Goal: Information Seeking & Learning: Check status

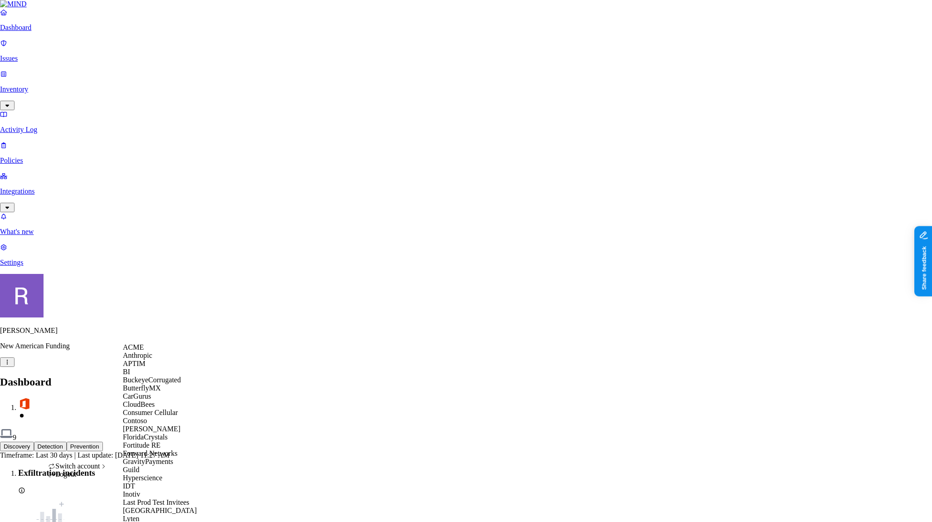
scroll to position [432, 0]
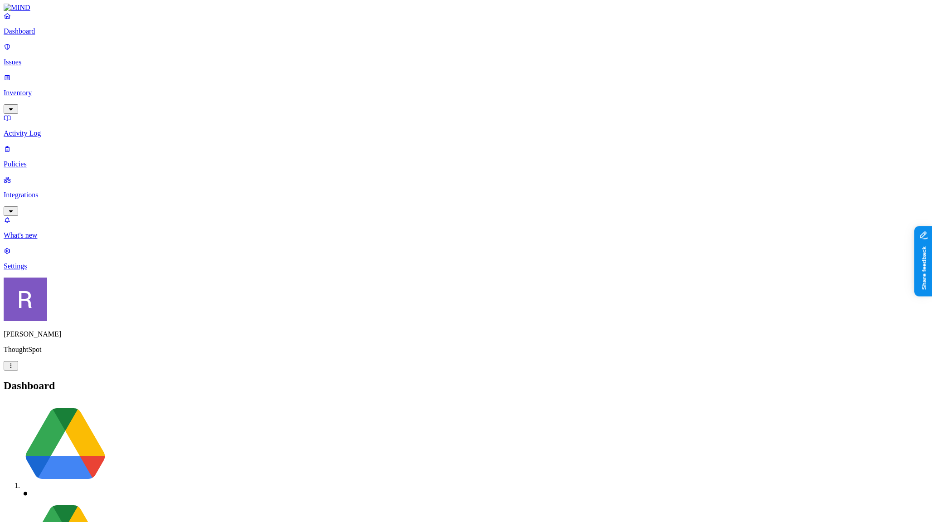
click at [44, 191] on p "Integrations" at bounding box center [466, 195] width 925 height 8
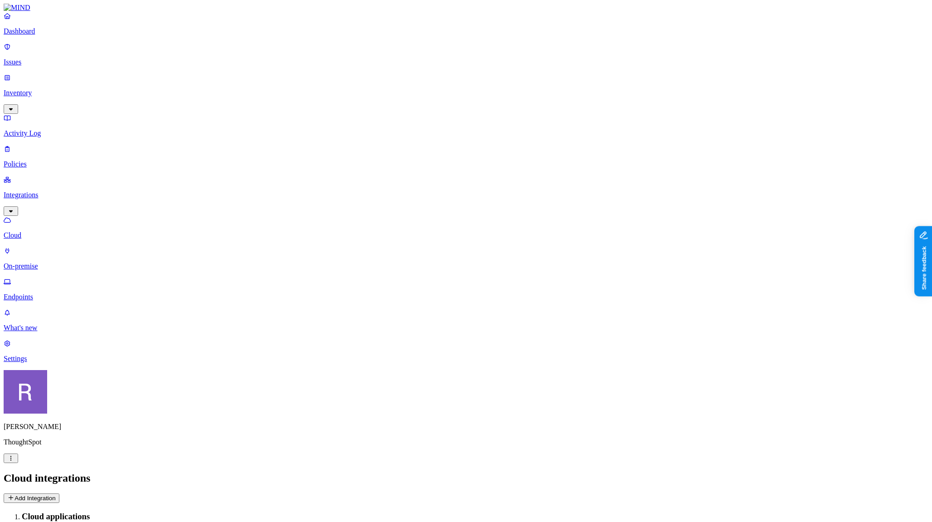
click at [48, 293] on p "Endpoints" at bounding box center [466, 297] width 925 height 8
click at [84, 503] on input "text" at bounding box center [44, 508] width 80 height 10
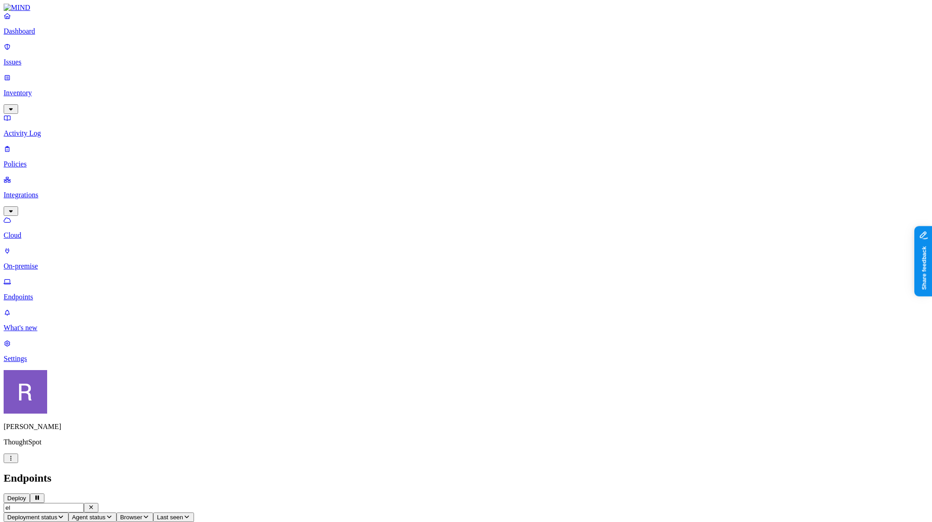
type input "e"
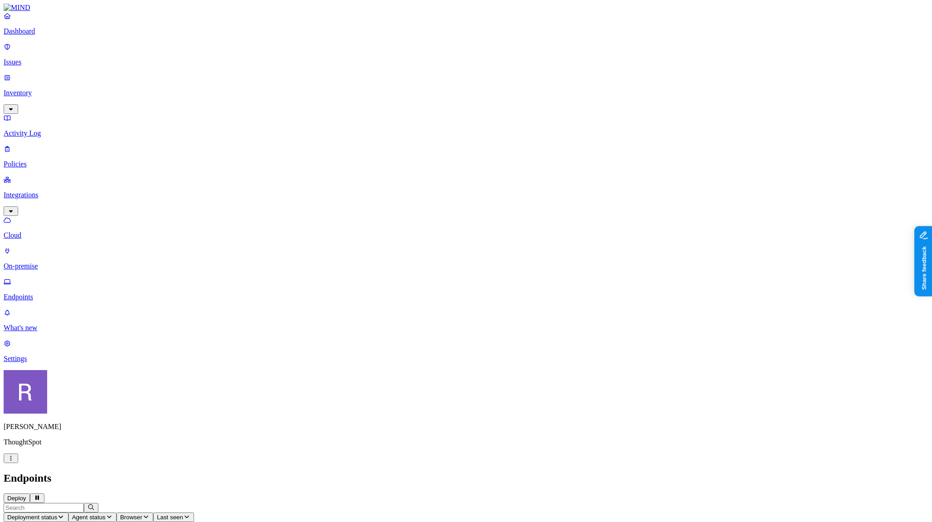
click at [84, 503] on input "text" at bounding box center [44, 508] width 80 height 10
type input "katherineflynn"
click at [95, 504] on icon "button" at bounding box center [90, 507] width 7 height 6
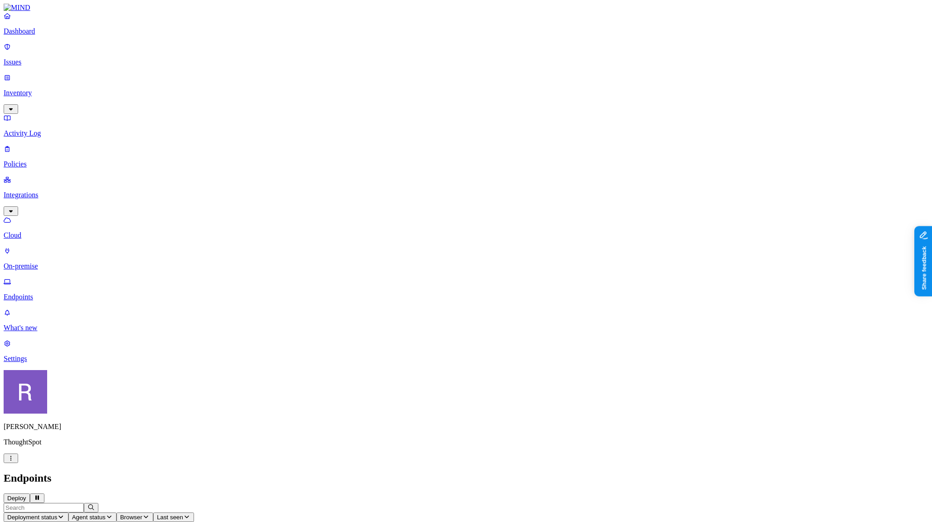
click at [84, 503] on input "text" at bounding box center [44, 508] width 80 height 10
type input "a"
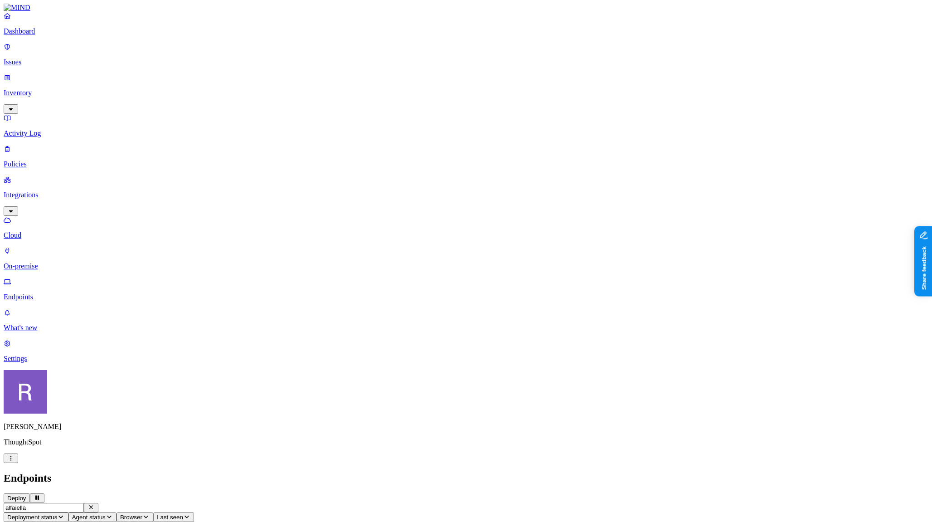
click at [84, 503] on input "alfaiella" at bounding box center [44, 508] width 80 height 10
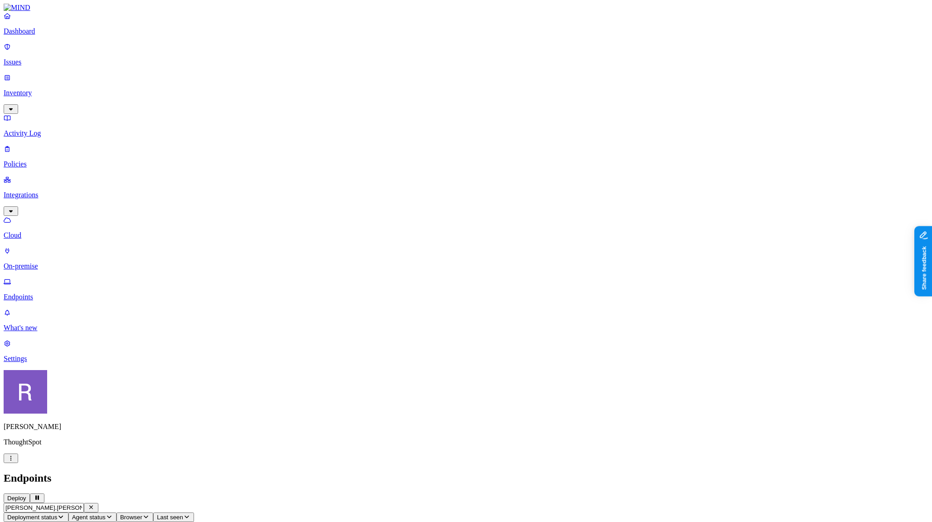
drag, startPoint x: 161, startPoint y: 30, endPoint x: 114, endPoint y: 29, distance: 47.1
click at [84, 503] on input "[PERSON_NAME].[PERSON_NAME]" at bounding box center [44, 508] width 80 height 10
type input "[PERSON_NAME].[PERSON_NAME]"
drag, startPoint x: 355, startPoint y: 405, endPoint x: 390, endPoint y: 427, distance: 40.5
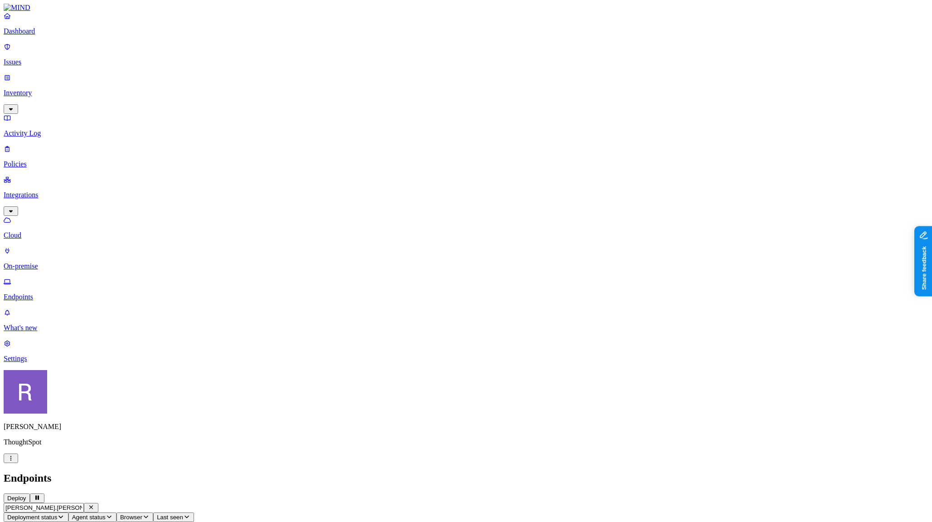
drag, startPoint x: 172, startPoint y: 31, endPoint x: 189, endPoint y: 33, distance: 16.9
click at [95, 504] on icon "button" at bounding box center [90, 507] width 7 height 6
click at [183, 514] on span "Last seen" at bounding box center [170, 517] width 26 height 7
click at [354, 77] on div "Last 7 days" at bounding box center [354, 82] width 0 height 24
click at [217, 514] on span "Last seen: Last 7 days" at bounding box center [187, 517] width 60 height 7
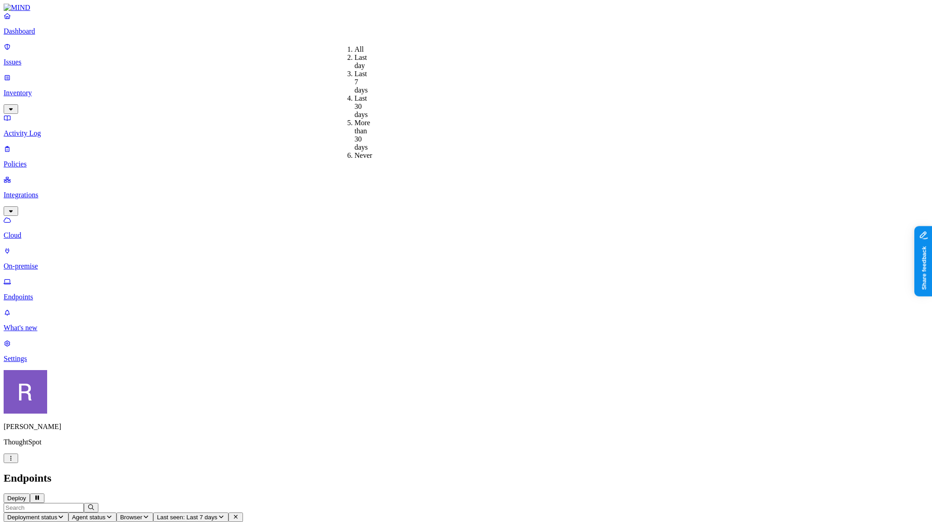
click at [354, 63] on div "Last day" at bounding box center [354, 61] width 0 height 16
